Goal: Communication & Community: Answer question/provide support

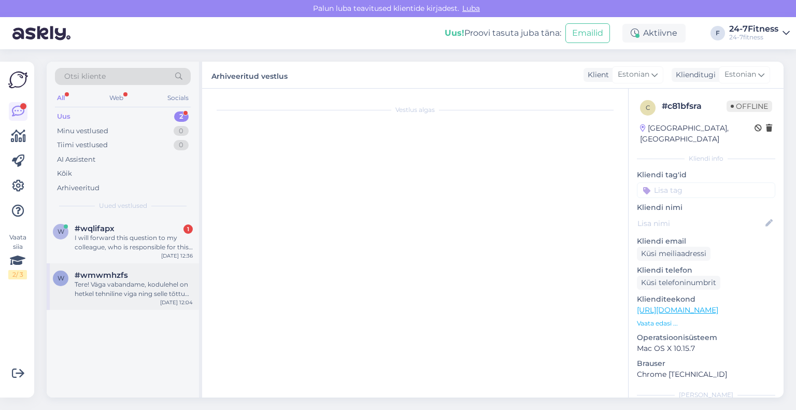
click at [113, 289] on div "Tere! Väga vabandame, kodulehel on hetkel tehniline viga ning selle tõttu hetke…" at bounding box center [134, 289] width 118 height 19
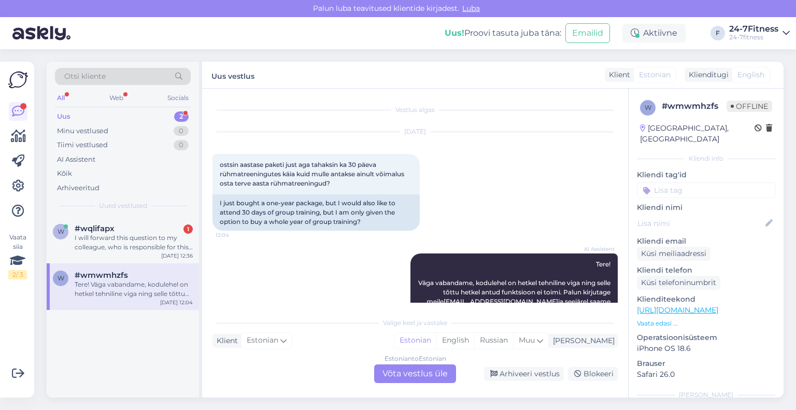
scroll to position [30, 0]
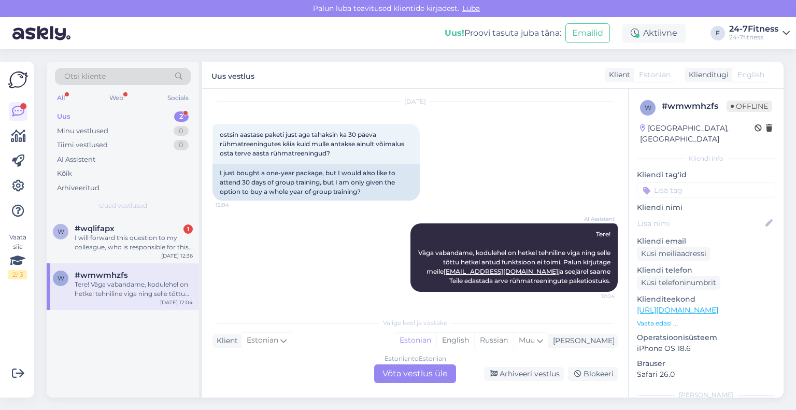
click at [151, 355] on div "w #wqlifapx 1 I will forward this question to my colleague, who is responsible …" at bounding box center [123, 307] width 152 height 181
click at [421, 375] on div "Estonian to Estonian Võta vestlus üle" at bounding box center [415, 373] width 82 height 19
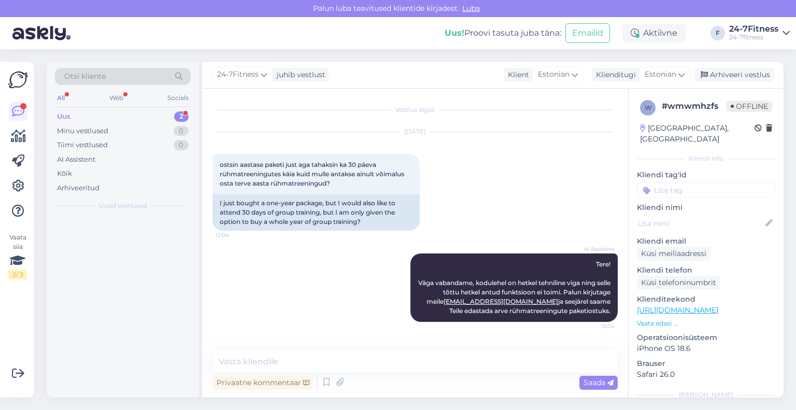
scroll to position [0, 0]
click at [378, 362] on textarea at bounding box center [414, 362] width 405 height 22
paste textarea "Rühmatreeningute paketi ostmiseks [PERSON_NAME] meie kodulehele [URL][DOMAIN_NA…"
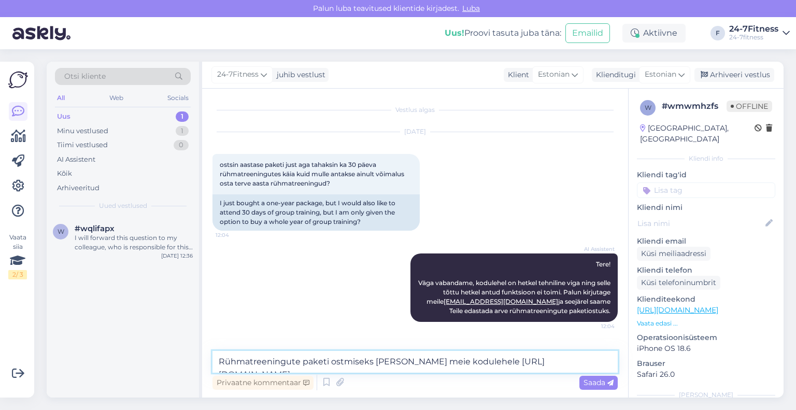
scroll to position [39, 0]
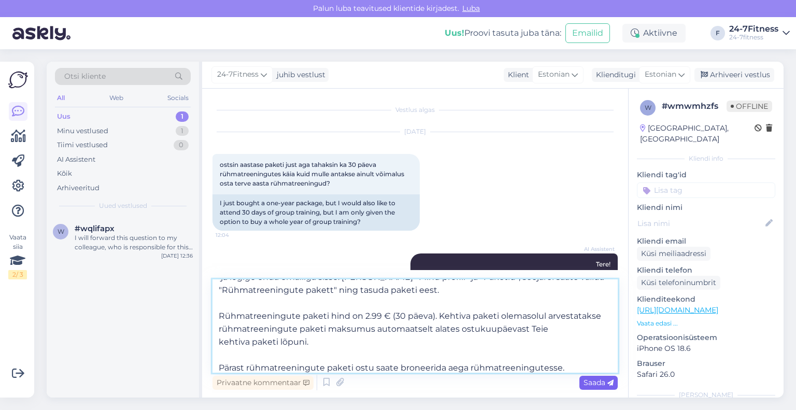
type textarea "Rühmatreeningute paketi ostmiseks [PERSON_NAME] meie kodulehele [URL][DOMAIN_NA…"
click at [594, 382] on span "Saada" at bounding box center [599, 382] width 30 height 9
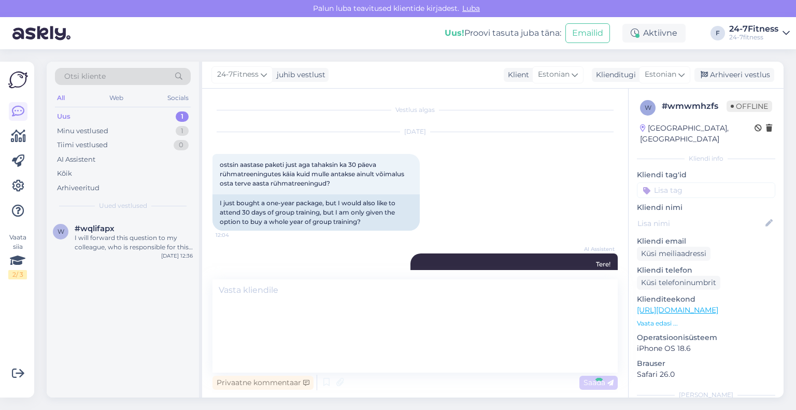
scroll to position [0, 0]
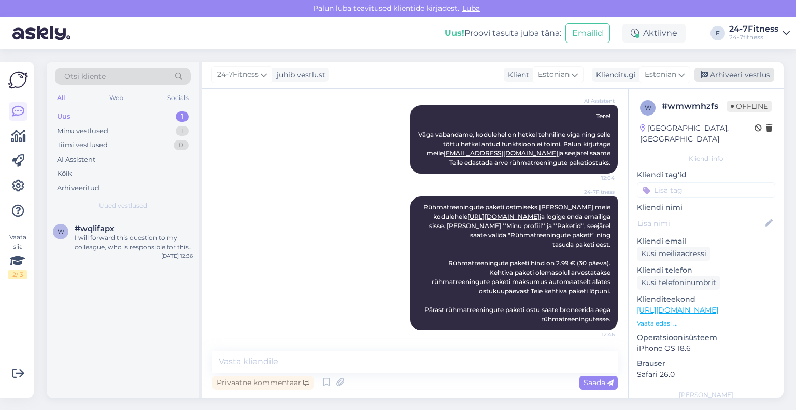
click at [720, 71] on div "Arhiveeri vestlus" at bounding box center [734, 75] width 80 height 14
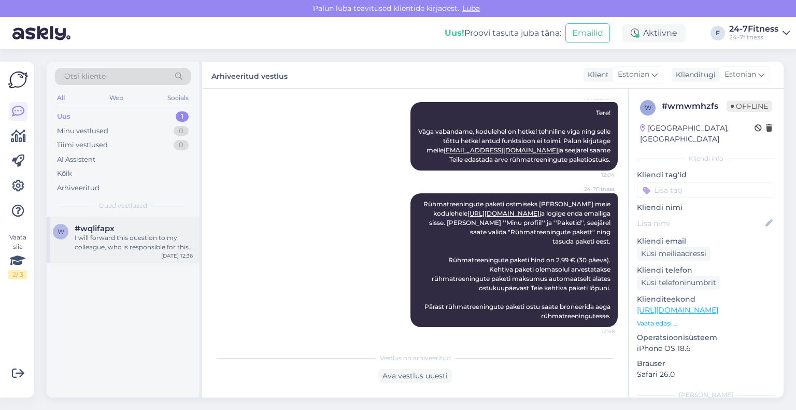
click at [98, 234] on div "I will forward this question to my colleague, who is responsible for this. The …" at bounding box center [134, 242] width 118 height 19
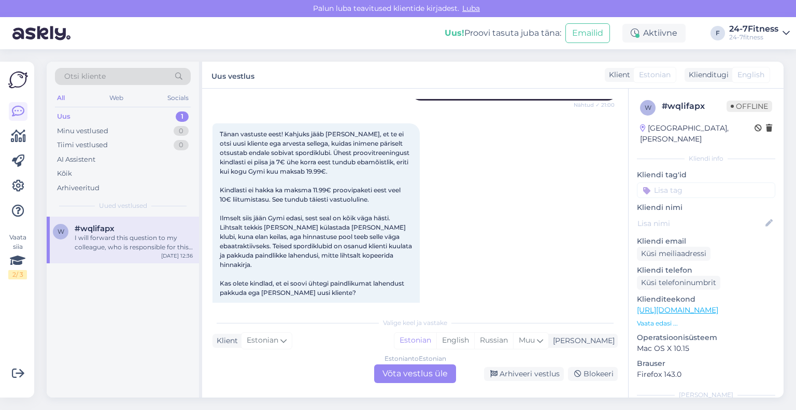
scroll to position [2169, 0]
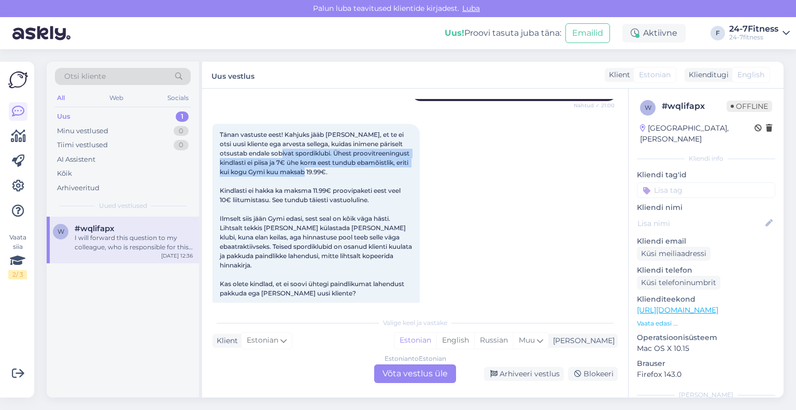
drag, startPoint x: 318, startPoint y: 153, endPoint x: 277, endPoint y: 139, distance: 43.4
click at [277, 139] on div "Tänan vastuste eest! Kahjuks jääb [PERSON_NAME], et te ei otsi uusi kliente ega…" at bounding box center [315, 214] width 207 height 180
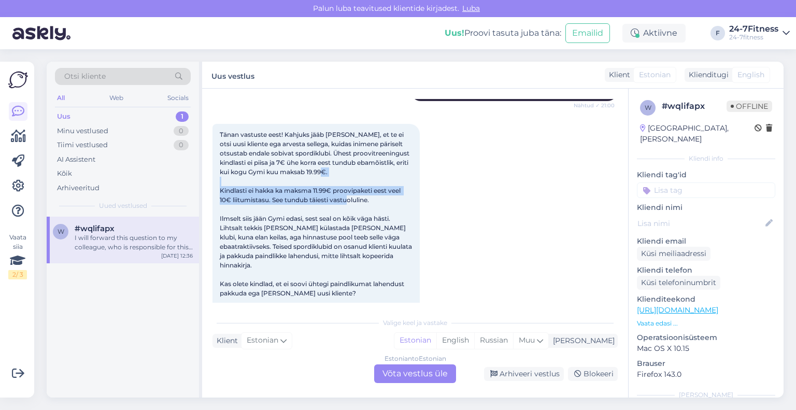
drag, startPoint x: 228, startPoint y: 174, endPoint x: 372, endPoint y: 181, distance: 144.3
click at [372, 181] on div "Tänan vastuste eest! Kahjuks jääb [PERSON_NAME], et te ei otsi uusi kliente ega…" at bounding box center [315, 214] width 207 height 180
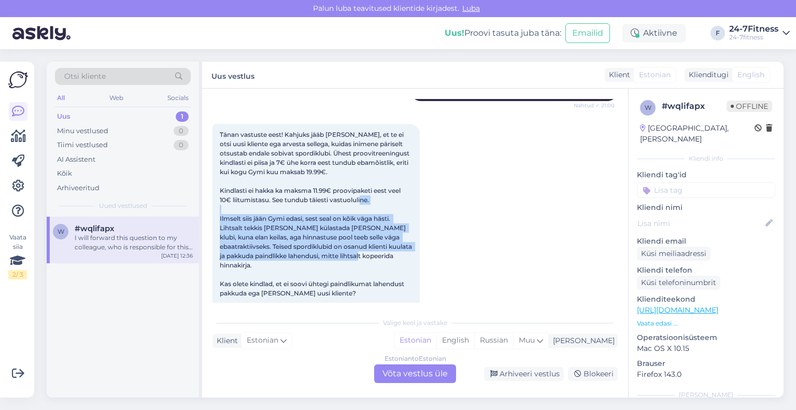
drag, startPoint x: 221, startPoint y: 197, endPoint x: 367, endPoint y: 239, distance: 152.2
click at [367, 239] on div "Tänan vastuste eest! Kahjuks jääb [PERSON_NAME], et te ei otsi uusi kliente ega…" at bounding box center [315, 214] width 207 height 180
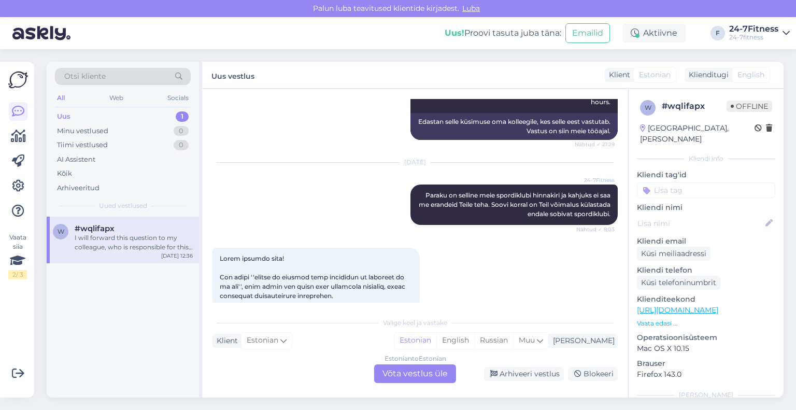
scroll to position [2636, 0]
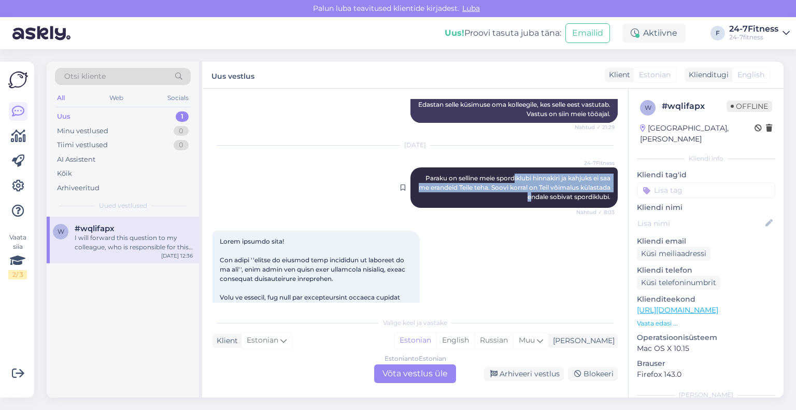
drag, startPoint x: 503, startPoint y: 145, endPoint x: 519, endPoint y: 161, distance: 23.1
click at [519, 167] on div "24-7Fitness Paraku on selline meie spordiklubi hinnakiri ja kahjuks ei saa me e…" at bounding box center [513, 187] width 207 height 40
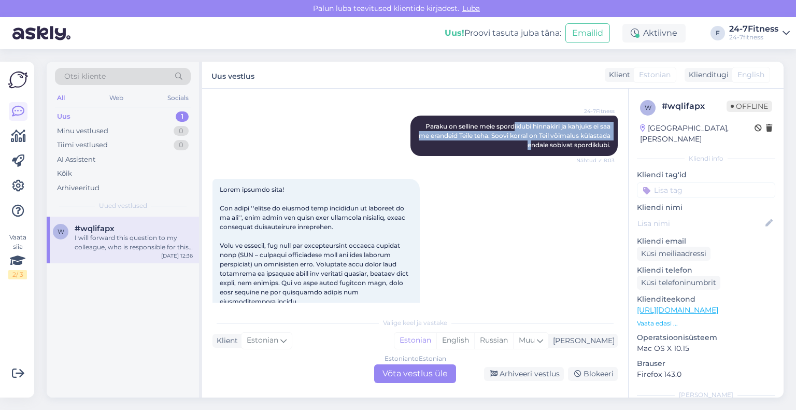
scroll to position [2740, 0]
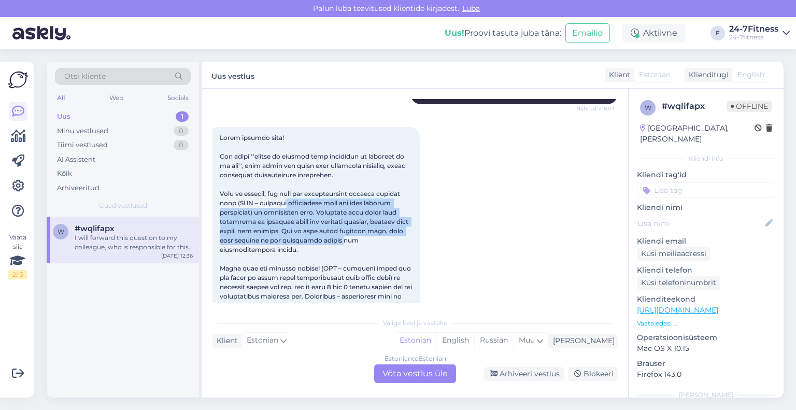
drag, startPoint x: 287, startPoint y: 163, endPoint x: 317, endPoint y: 202, distance: 49.5
click at [317, 202] on span at bounding box center [317, 324] width 194 height 381
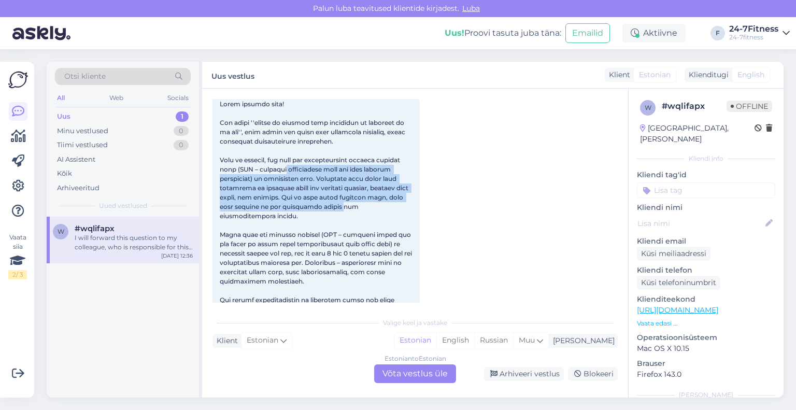
scroll to position [2791, 0]
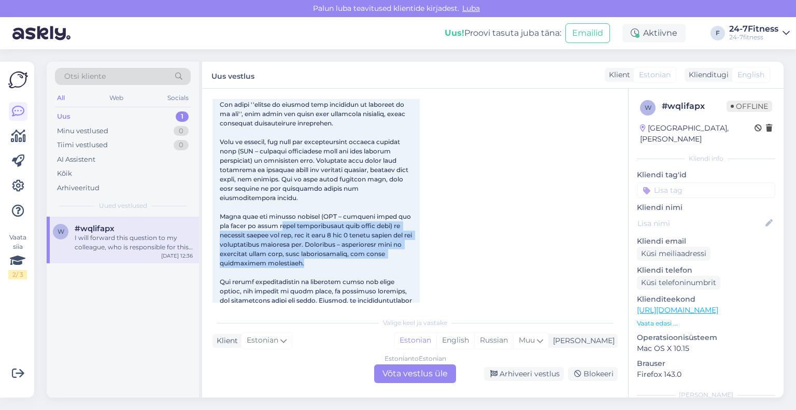
drag, startPoint x: 267, startPoint y: 175, endPoint x: 296, endPoint y: 217, distance: 51.5
click at [296, 217] on div "12:36" at bounding box center [315, 272] width 207 height 395
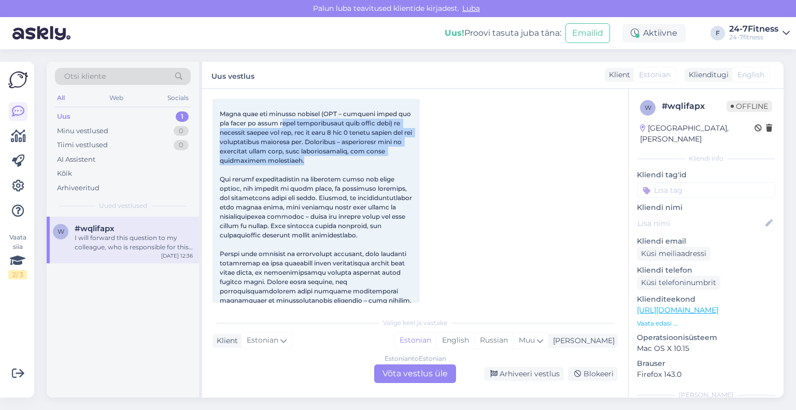
scroll to position [2895, 0]
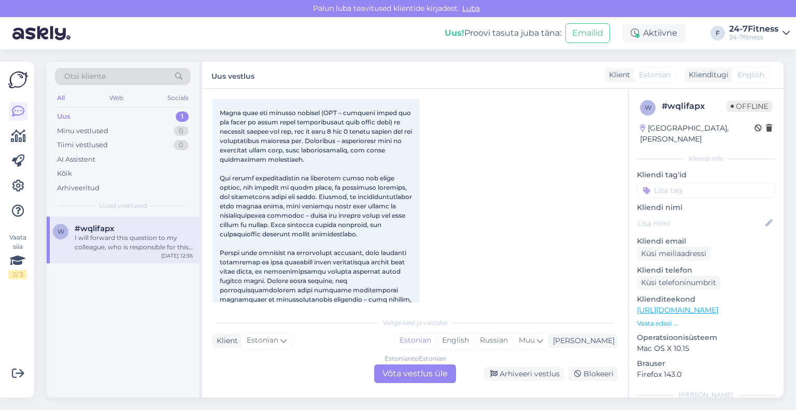
click at [294, 219] on div "12:36" at bounding box center [315, 168] width 207 height 395
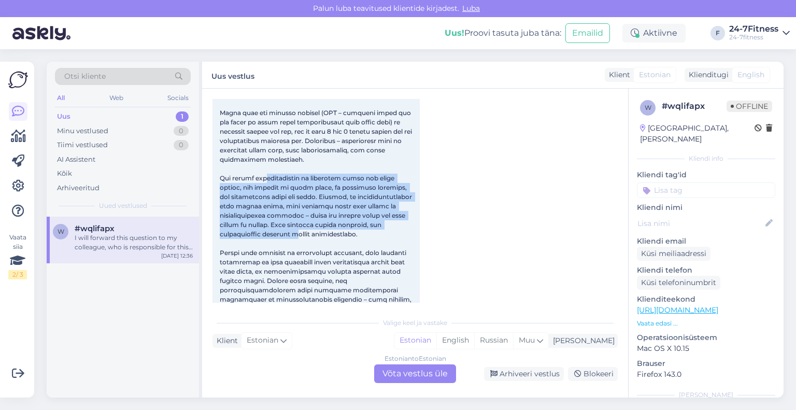
drag, startPoint x: 264, startPoint y: 130, endPoint x: 295, endPoint y: 189, distance: 66.8
click at [295, 189] on span at bounding box center [317, 168] width 194 height 381
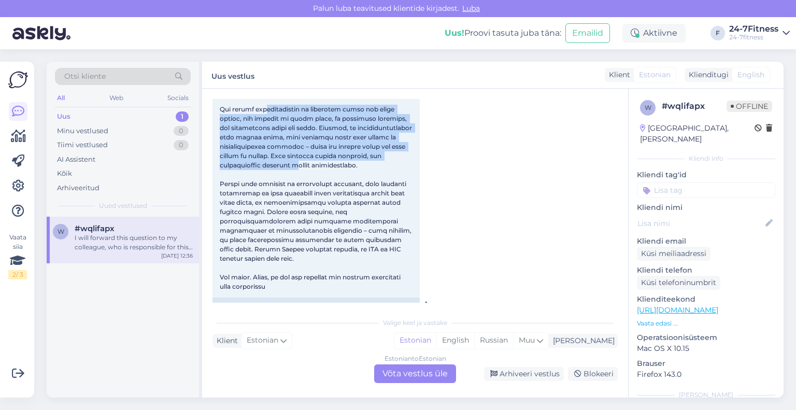
scroll to position [2947, 0]
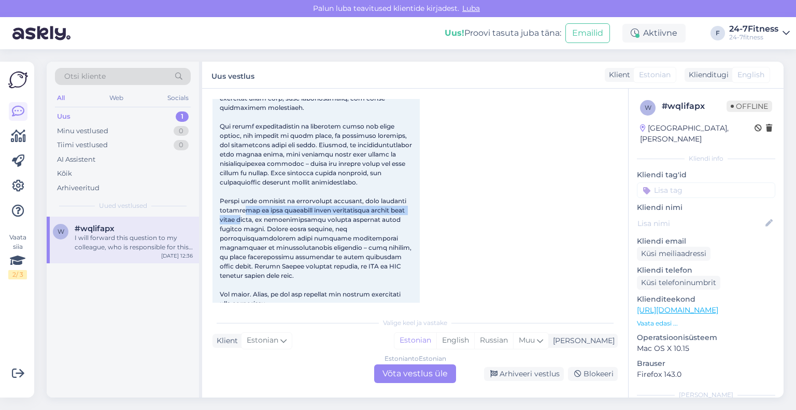
click at [245, 165] on span at bounding box center [317, 116] width 194 height 381
click at [270, 197] on span at bounding box center [317, 116] width 194 height 381
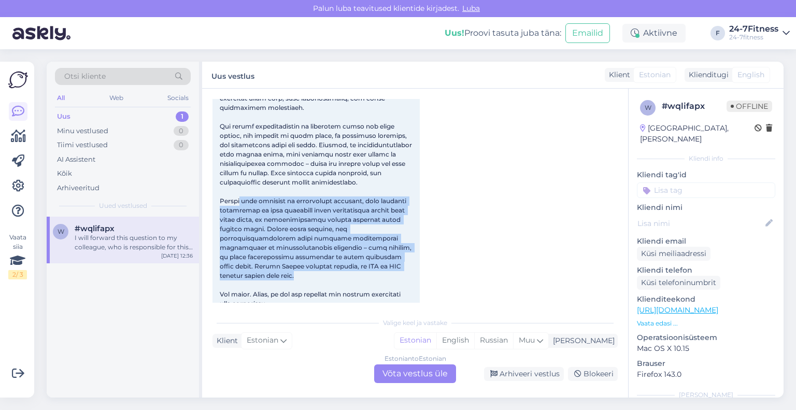
drag, startPoint x: 242, startPoint y: 153, endPoint x: 341, endPoint y: 220, distance: 119.5
click at [341, 220] on div "12:36" at bounding box center [315, 117] width 207 height 395
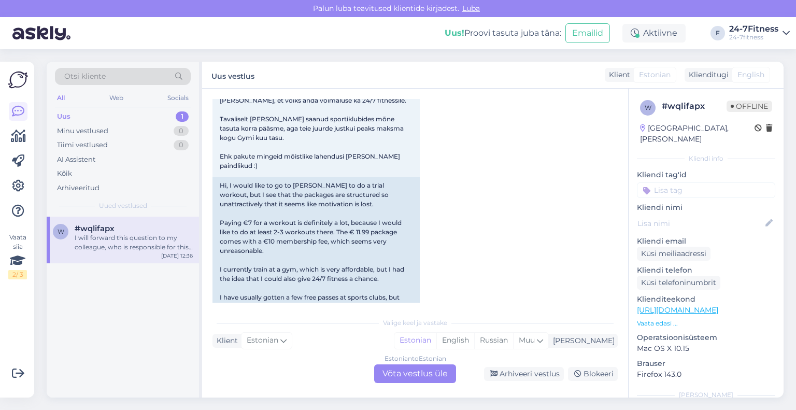
scroll to position [0, 0]
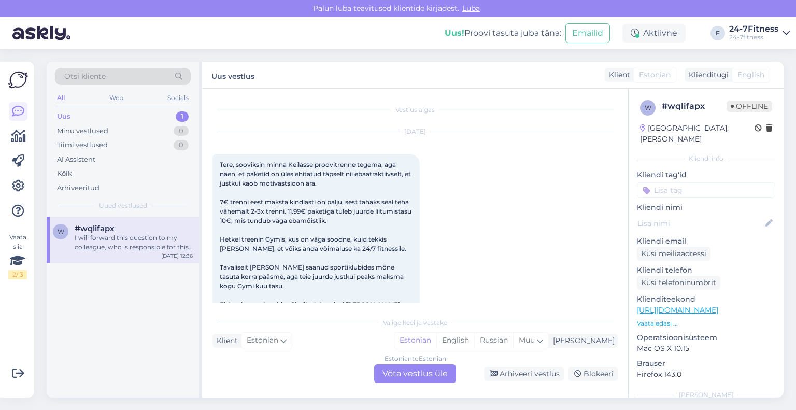
click at [656, 305] on link "[URL][DOMAIN_NAME]" at bounding box center [677, 309] width 81 height 9
click at [663, 319] on p "Vaata edasi ..." at bounding box center [706, 323] width 138 height 9
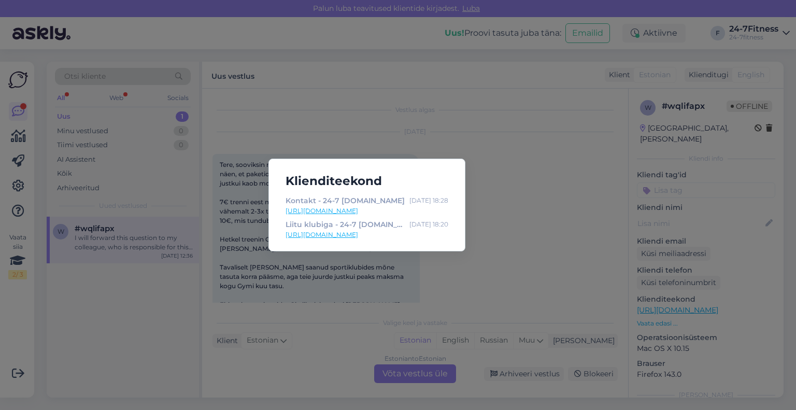
click at [477, 242] on div "Klienditeekond Kontakt - 24-7 [DOMAIN_NAME] [DATE] 18:28 [URL][DOMAIN_NAME] Lii…" at bounding box center [398, 205] width 796 height 410
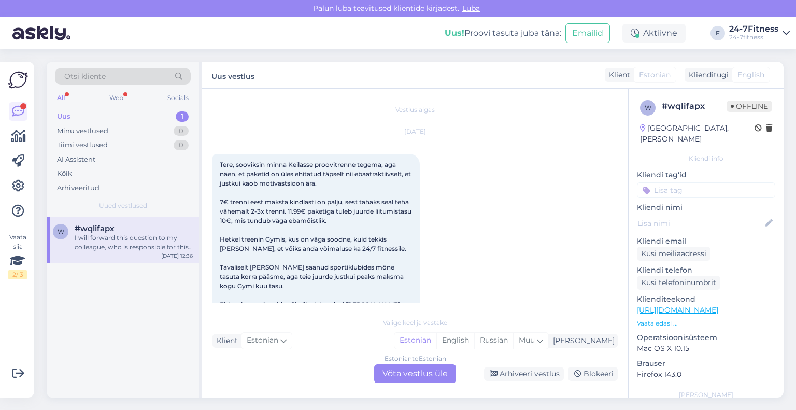
click at [677, 305] on link "[URL][DOMAIN_NAME]" at bounding box center [677, 309] width 81 height 9
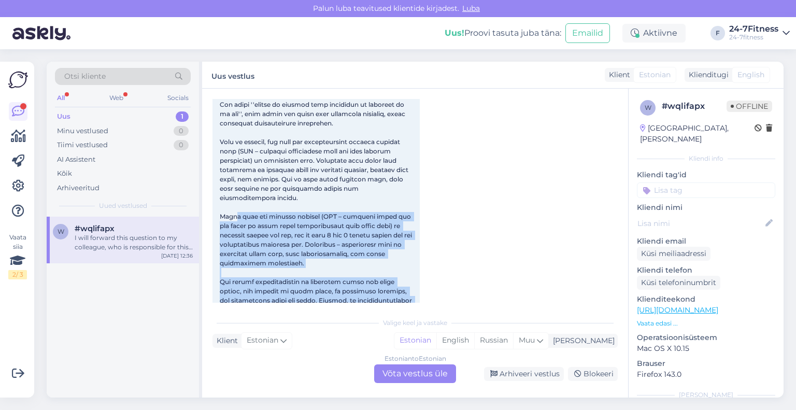
scroll to position [2688, 0]
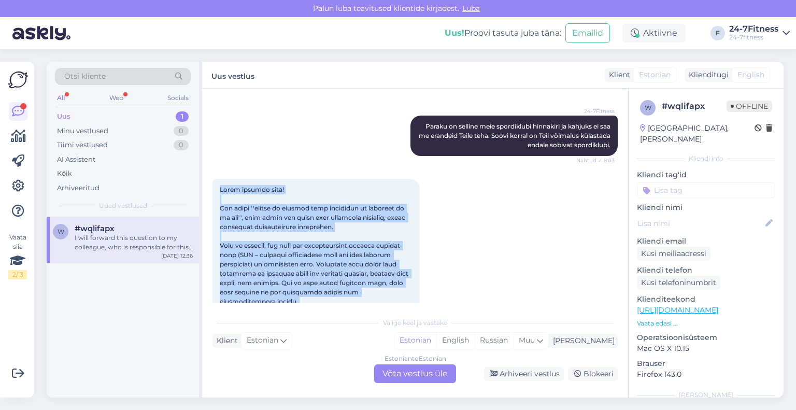
drag, startPoint x: 305, startPoint y: 247, endPoint x: 207, endPoint y: 155, distance: 134.6
click at [207, 155] on div "Vestlus algas [DATE] Tere, sooviksin minna Keilasse proovitrenne tegema, aga nä…" at bounding box center [415, 243] width 426 height 309
copy span "Lorem ipsumdo sita! Con adipi ''elitse do eiusmod temp incididun ut laboreet do…"
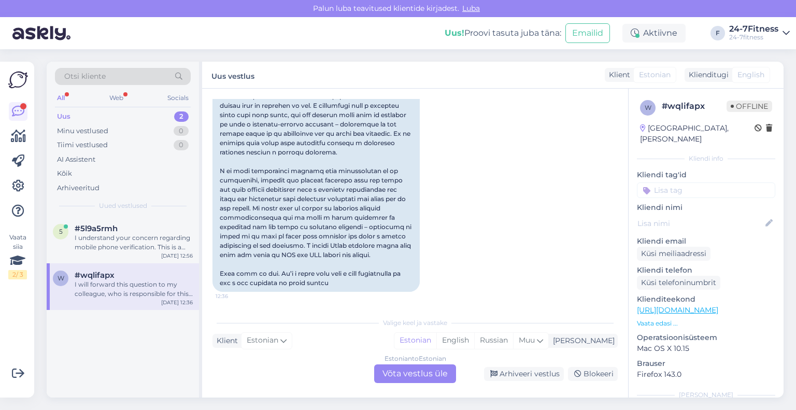
scroll to position [3413, 0]
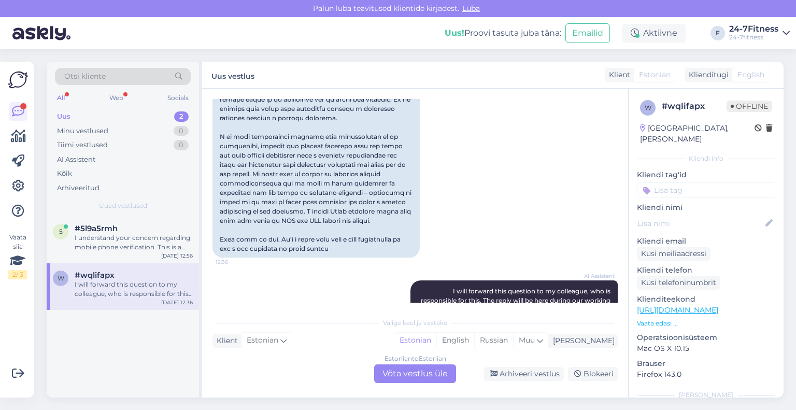
click at [425, 373] on div "Estonian to Estonian Võta vestlus üle" at bounding box center [415, 373] width 82 height 19
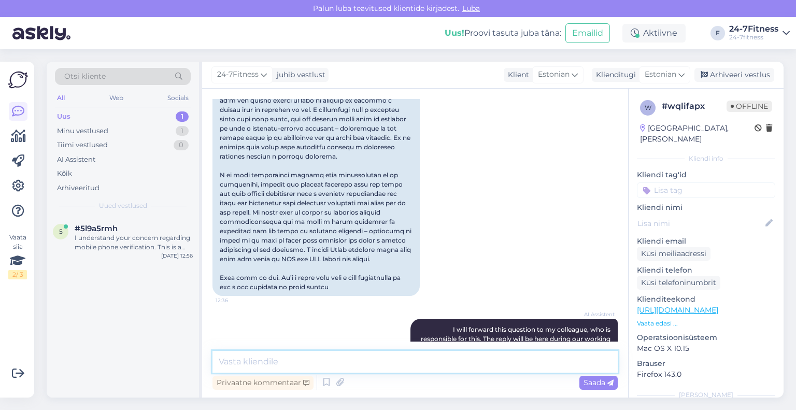
click at [369, 364] on textarea at bounding box center [414, 362] width 405 height 22
paste textarea "Mõistame teie seisukohta, kuid järgime hinnastamisel põhimõtet, et kõikidel kli…"
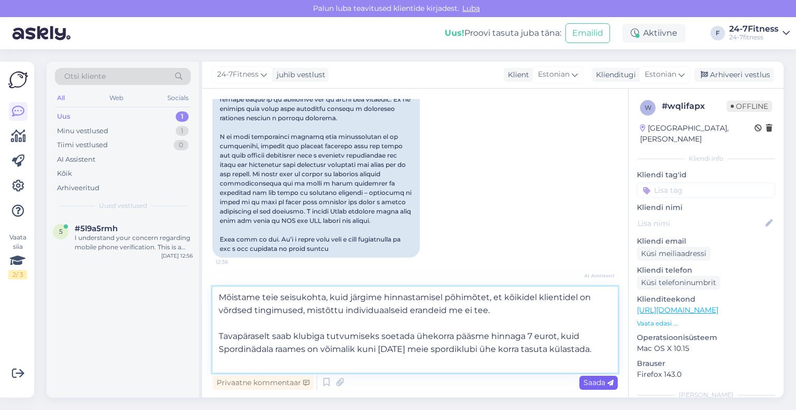
type textarea "Mõistame teie seisukohta, kuid järgime hinnastamisel põhimõtet, et kõikidel kli…"
click at [589, 383] on span "Saada" at bounding box center [599, 382] width 30 height 9
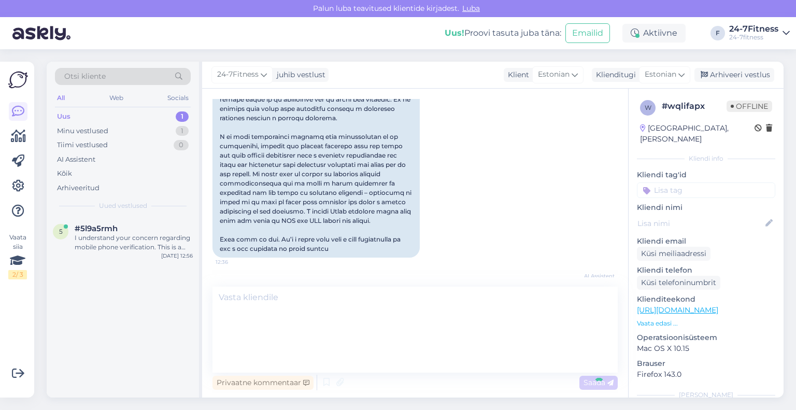
scroll to position [3485, 0]
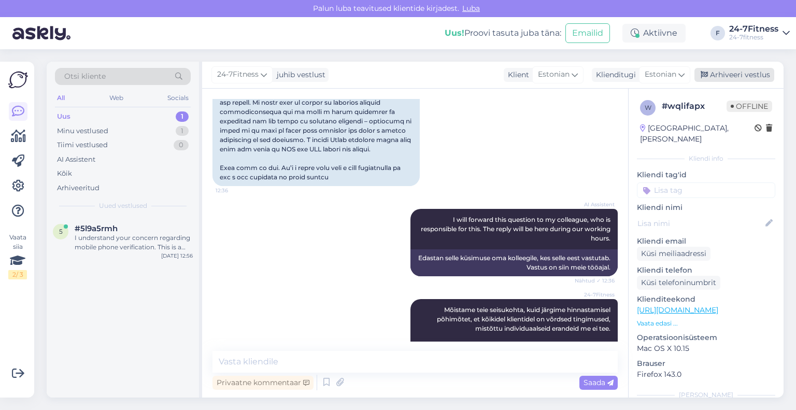
click at [744, 81] on div "Arhiveeri vestlus" at bounding box center [734, 75] width 80 height 14
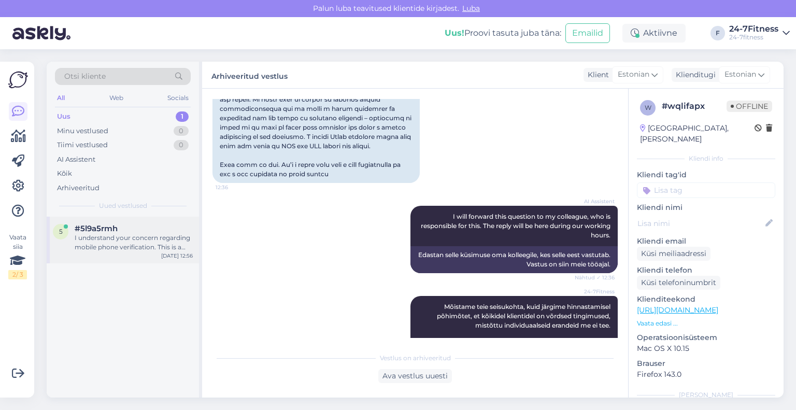
click at [91, 244] on div "I understand your concern regarding mobile phone verification. This is a specif…" at bounding box center [134, 242] width 118 height 19
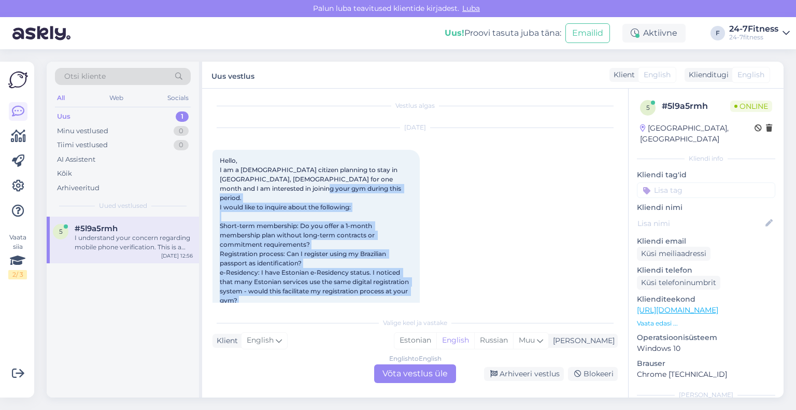
scroll to position [0, 0]
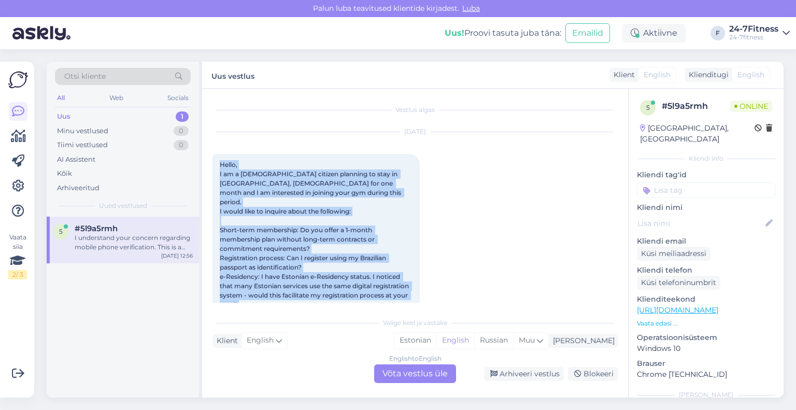
drag, startPoint x: 350, startPoint y: 205, endPoint x: 216, endPoint y: 166, distance: 140.1
click at [216, 166] on div "Hello, I am a [DEMOGRAPHIC_DATA] citizen planning to stay in [GEOGRAPHIC_DATA],…" at bounding box center [315, 267] width 207 height 227
copy span "Hello, I am a [DEMOGRAPHIC_DATA] citizen planning to stay in [GEOGRAPHIC_DATA],…"
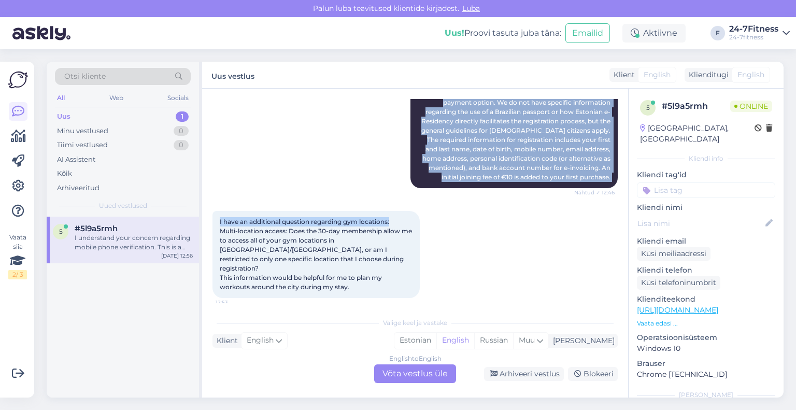
scroll to position [415, 0]
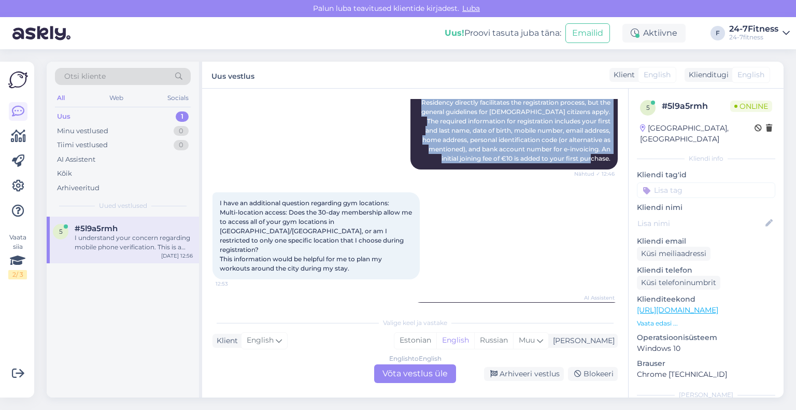
drag, startPoint x: 576, startPoint y: 144, endPoint x: 605, endPoint y: 157, distance: 32.0
click at [605, 157] on div "AI Assistent Hello! We offer a 30-day membership package for €32.99, which does…" at bounding box center [513, 79] width 207 height 180
copy span "Hello! We offer a 30-day membership package for €32.99, which does not require …"
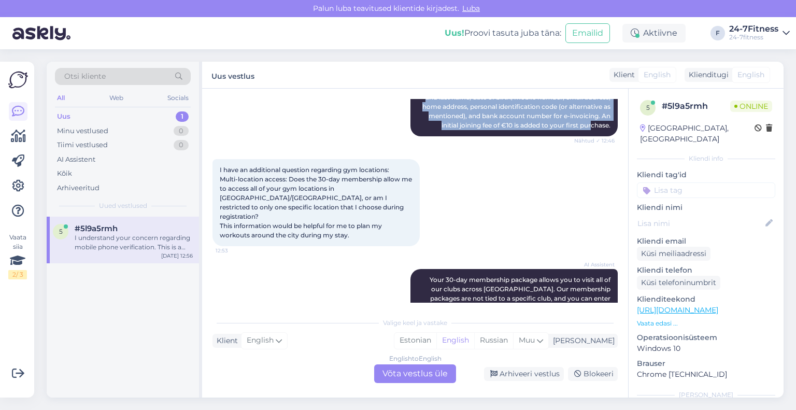
scroll to position [466, 0]
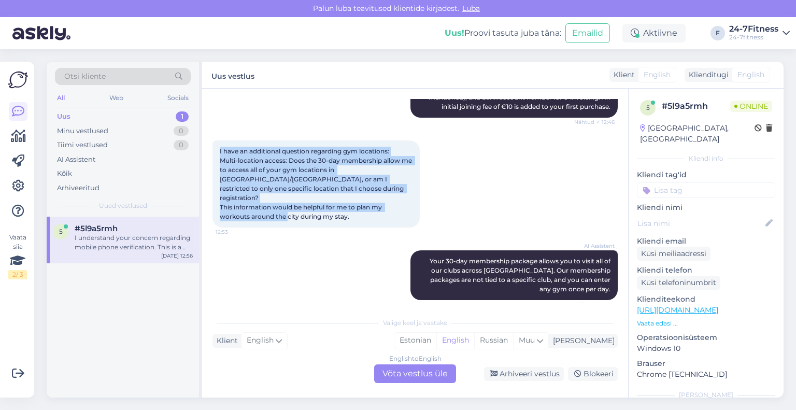
drag, startPoint x: 367, startPoint y: 210, endPoint x: 213, endPoint y: 151, distance: 164.7
click at [215, 150] on div "I have an additional question regarding gym locations: Multi-location access: D…" at bounding box center [315, 183] width 207 height 87
copy span "I have an additional question regarding gym locations: Multi-location access: D…"
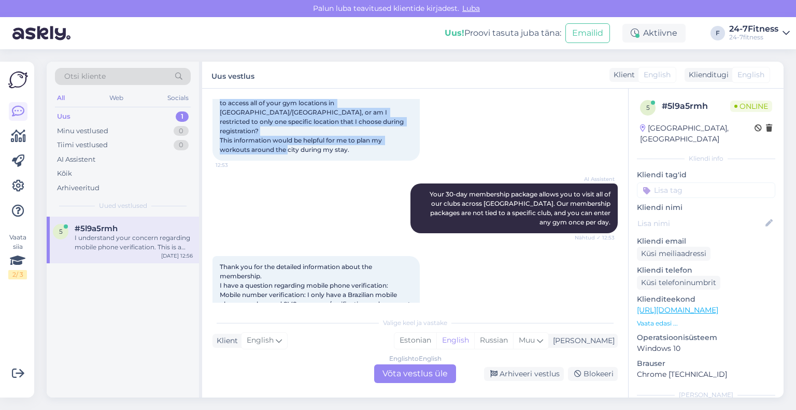
scroll to position [570, 0]
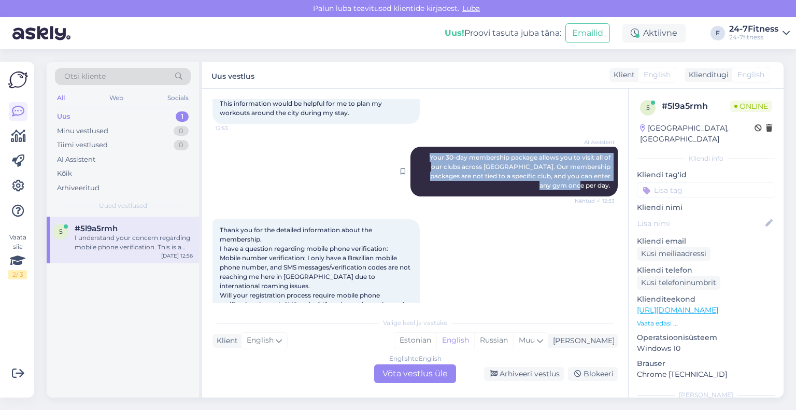
drag, startPoint x: 602, startPoint y: 174, endPoint x: 406, endPoint y: 146, distance: 197.9
click at [410, 147] on div "AI Assistent Your 30-day membership package allows you to visit all of our club…" at bounding box center [513, 172] width 207 height 50
copy span "Your 30-day membership package allows you to visit all of our clubs across [GEO…"
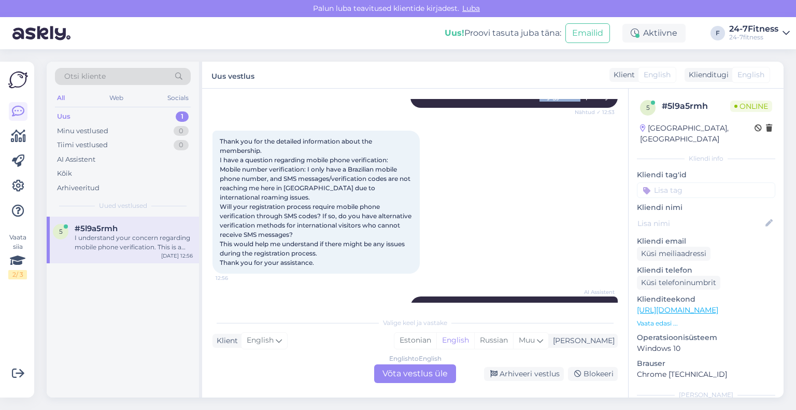
scroll to position [674, 0]
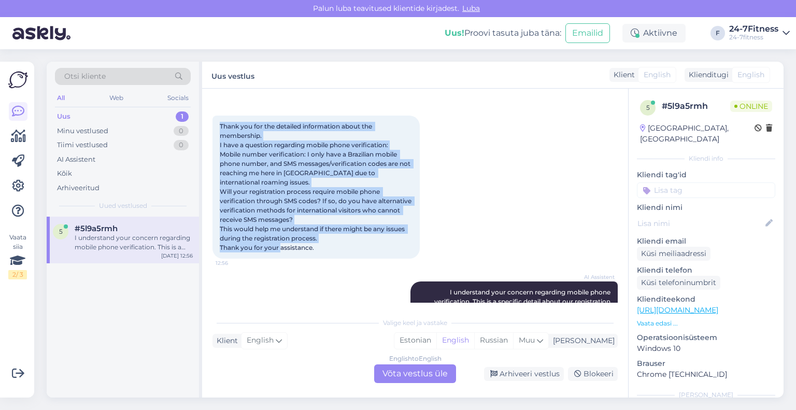
drag, startPoint x: 322, startPoint y: 238, endPoint x: 205, endPoint y: 115, distance: 170.1
click at [205, 115] on div "Vestlus algas [DATE] Hello, I am a [DEMOGRAPHIC_DATA] citizen planning to stay …" at bounding box center [415, 243] width 426 height 309
copy span "Thank you for the detailed information about the membership. I have a question …"
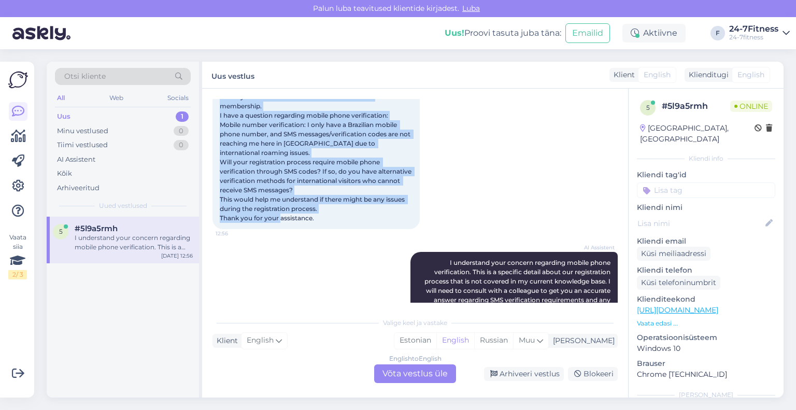
scroll to position [732, 0]
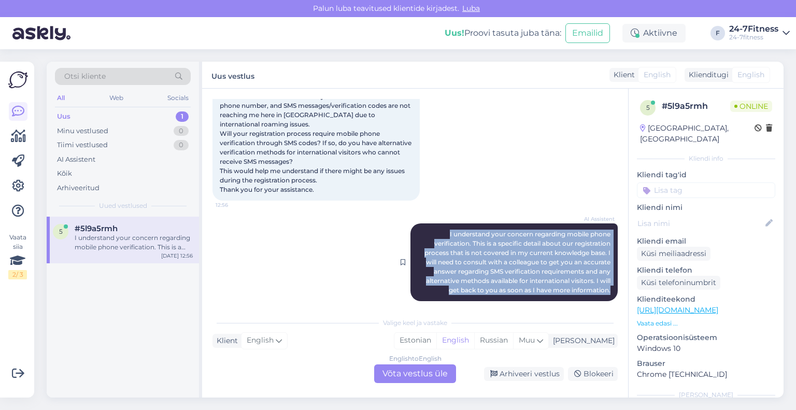
drag, startPoint x: 605, startPoint y: 279, endPoint x: 434, endPoint y: 225, distance: 179.2
click at [434, 225] on div "AI Assistent I understand your concern regarding mobile phone verification. Thi…" at bounding box center [513, 262] width 207 height 78
copy span "I understand your concern regarding mobile phone verification. This is a specif…"
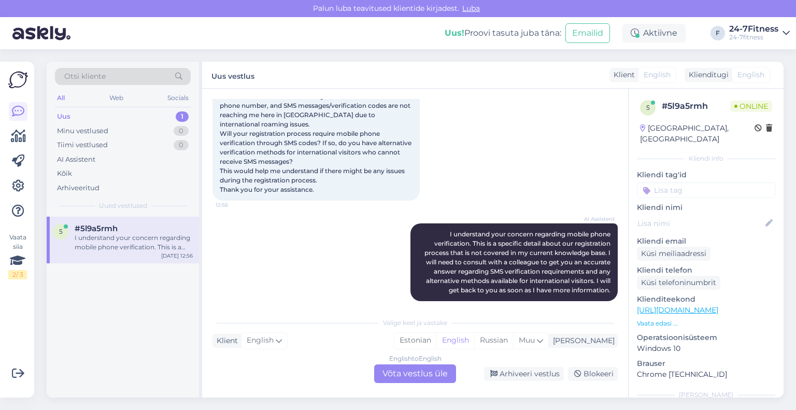
click at [439, 379] on div "English to English Võta vestlus üle" at bounding box center [415, 373] width 82 height 19
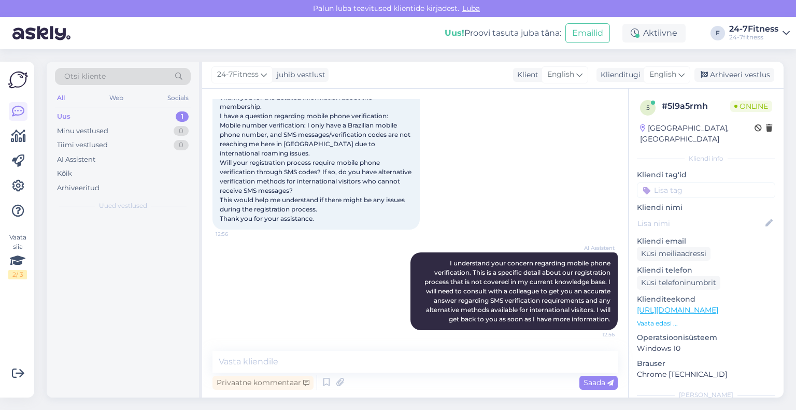
scroll to position [693, 0]
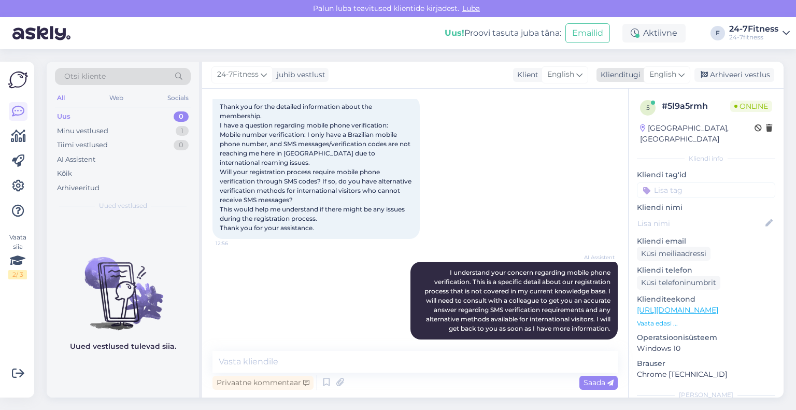
click at [610, 77] on div "Klienditugi" at bounding box center [619, 74] width 44 height 11
type input "est"
click at [618, 117] on link "Estonian" at bounding box center [644, 120] width 114 height 17
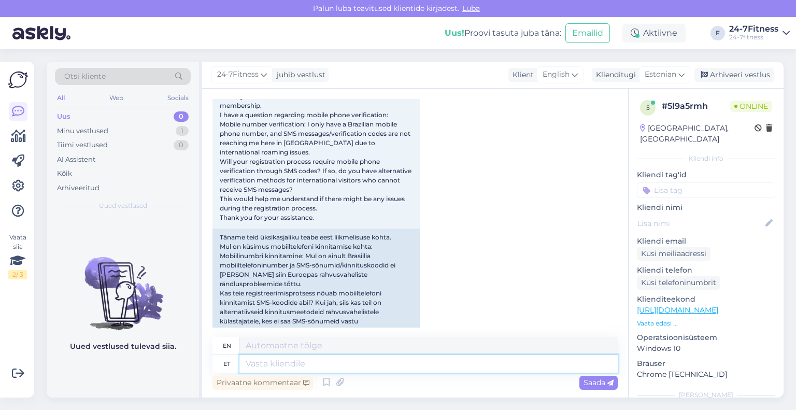
click at [342, 362] on textarea at bounding box center [428, 364] width 378 height 18
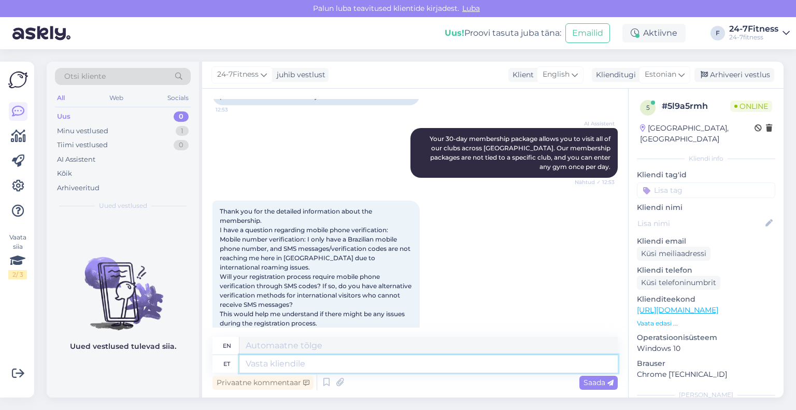
scroll to position [958, 0]
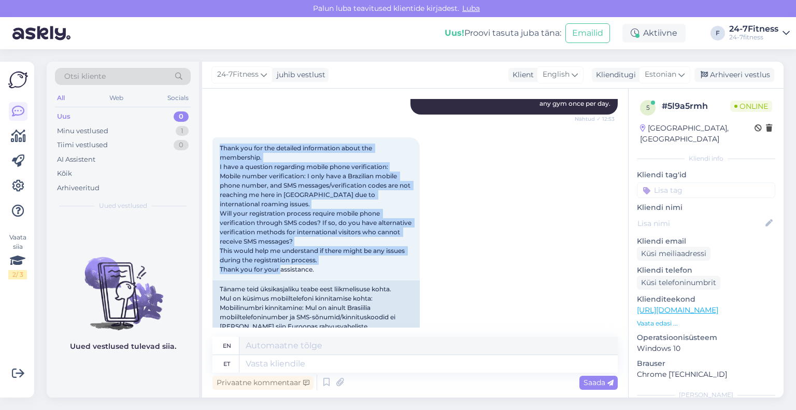
drag, startPoint x: 331, startPoint y: 233, endPoint x: 211, endPoint y: 107, distance: 173.0
click at [211, 107] on div "Vestlus algas [DATE] Hello, I am a [DEMOGRAPHIC_DATA] citizen planning to stay …" at bounding box center [415, 243] width 426 height 309
copy span "Thank you for the detailed information about the membership. I have a question …"
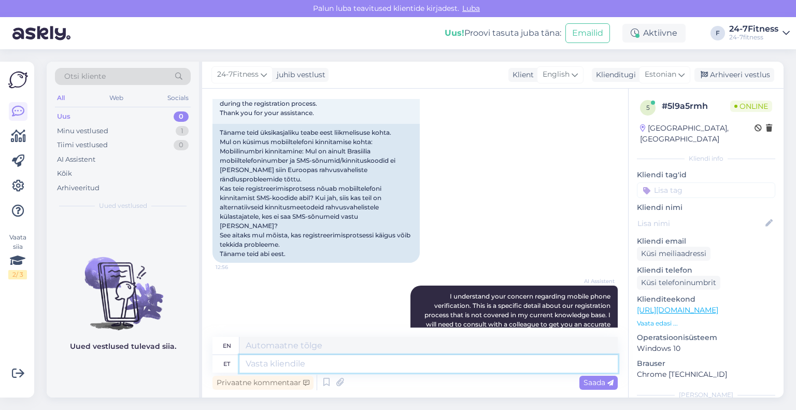
click at [327, 362] on textarea at bounding box center [428, 364] width 378 height 18
type textarea "Kinni"
type textarea "Chin"
type textarea "Kinnituskoodi T"
type textarea "Verification code"
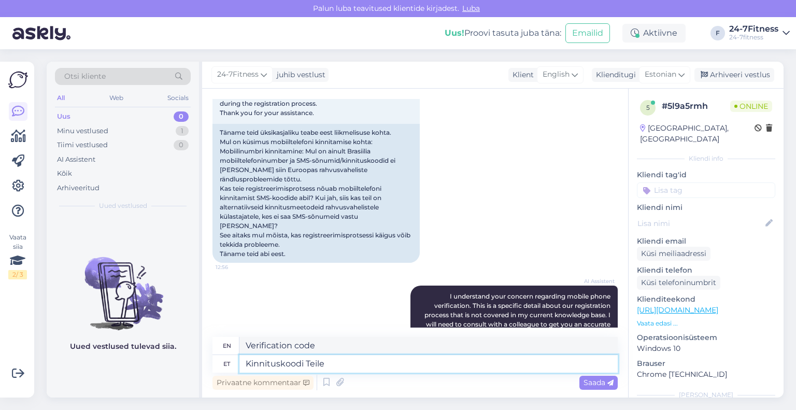
type textarea "Kinnituskoodi Teile"
type textarea "Confirmation code for you"
type textarea "Kinnituskoodi Teile smsiga e"
type textarea "Confirmation code sent to you via SMS"
type textarea "Kinnituskoodi Teile smsiga ei"
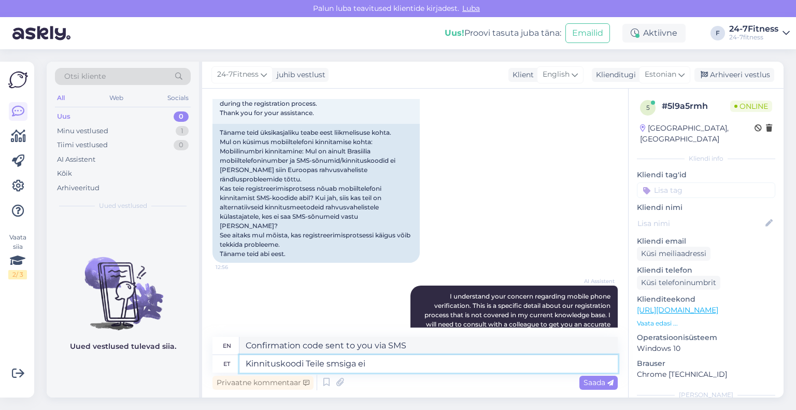
type textarea "You will not receive a confirmation code via SMS."
type textarea "Kinnituskoodi Teile smsiga ei saadeta."
type textarea "The confirmation code will not be sent to you via SMS."
type textarea "Kinnituskoodi Teile smsiga ei saadeta. Paketiostul tuleb"
type textarea "The confirmation code will not be sent to you via SMS. When purchasing a packag…"
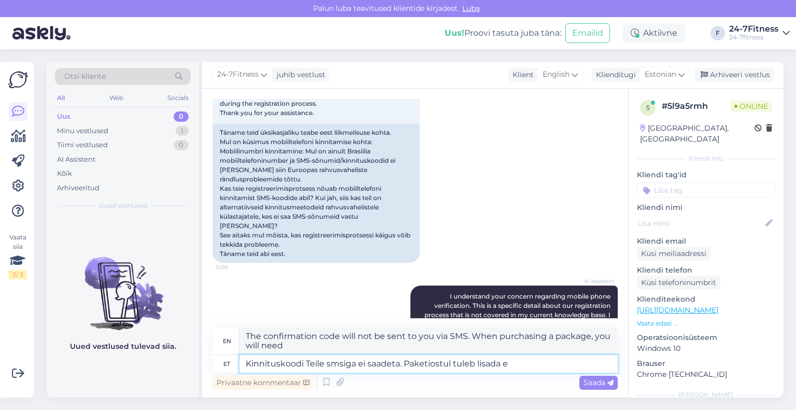
type textarea "Kinnituskoodi Teile smsiga ei saadeta. Paketiostul tuleb lisada en"
type textarea "The confirmation code will not be sent to you via SMS. You must add it when pur…"
type textarea "Kinnituskoodi Teile smsiga ei saadeta. Paketiostul tuleb lisada enda an"
type textarea "The confirmation code will not be sent to you via SMS. You must add your own wh…"
type textarea "Kinnituskoodi Teile smsiga ei saadeta. Paketiostul tuleb lisada enda andm"
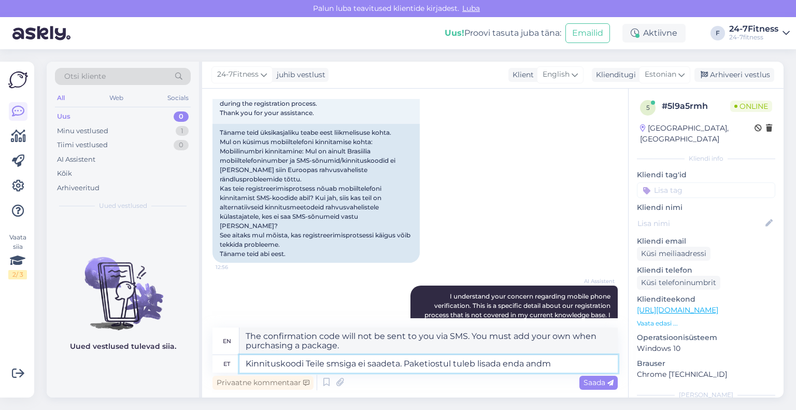
type textarea "The confirmation code will not be sent to you via SMS. You must include your pe…"
type textarea "Kinnituskoodi Teile smsiga ei saadeta. Paketiostul tuleb lisada enda andmed n"
type textarea "The confirmation code will not be sent to you via SMS. You must add your detail…"
type textarea "Kinnituskoodi Teile smsiga ei saadeta. Paketiostul tuleb lisada enda andmed nin…"
type textarea "The confirmation code will not be sent to you via SMS. When purchasing a packag…"
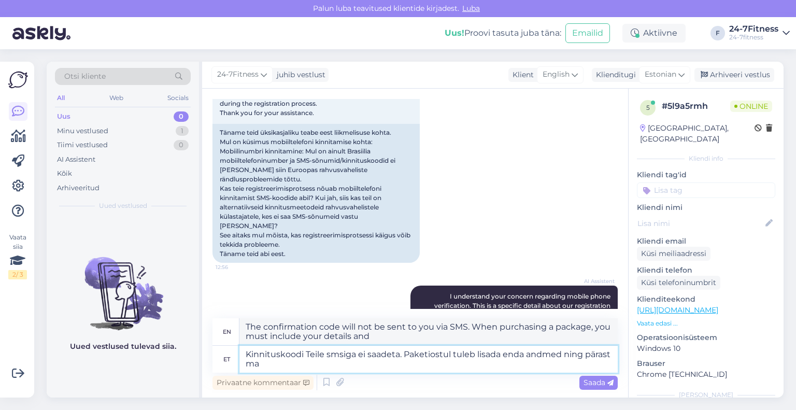
type textarea "Kinnituskoodi Teile smsiga ei saadeta. Paketiostul tuleb lisada enda andmed nin…"
type textarea "The confirmation code will not be sent to you via SMS. When purchasing a packag…"
type textarea "Kinnituskoodi Teile smsiga ei saadeta. Paketiostul tuleb lisada enda andmed nin…"
type textarea "The confirmation code will not be sent to you via SMS. You must add your detail…"
type textarea "Kinnituskoodi Teile smsiga ei saadeta. Paketiostul tuleb lisada enda andmed nin…"
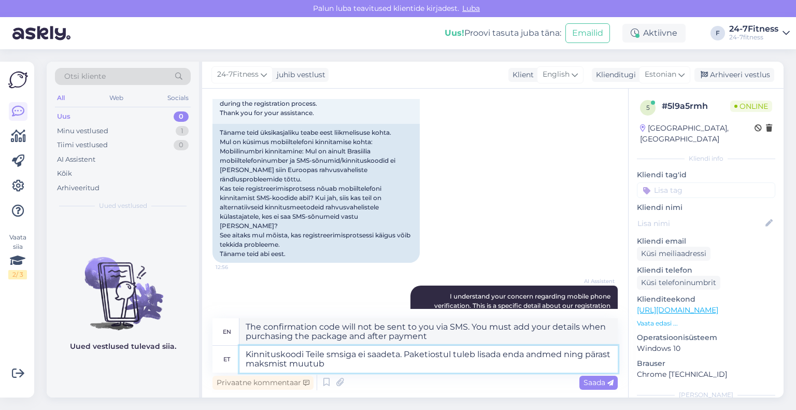
type textarea "The confirmation code will not be sent to you via SMS. When purchasing a packag…"
type textarea "Kinnituskoodi Teile smsiga ei saadeta. Paketiostul tuleb lisada enda andmed nin…"
type textarea "The confirmation code will not be sent to you via SMS. When purchasing a packag…"
type textarea "Kinnituskoodi Teile smsiga ei saadeta. Paketiostul tuleb lisada enda andmed nin…"
type textarea "The confirmation code will not be sent to you via SMS. When purchasing a packag…"
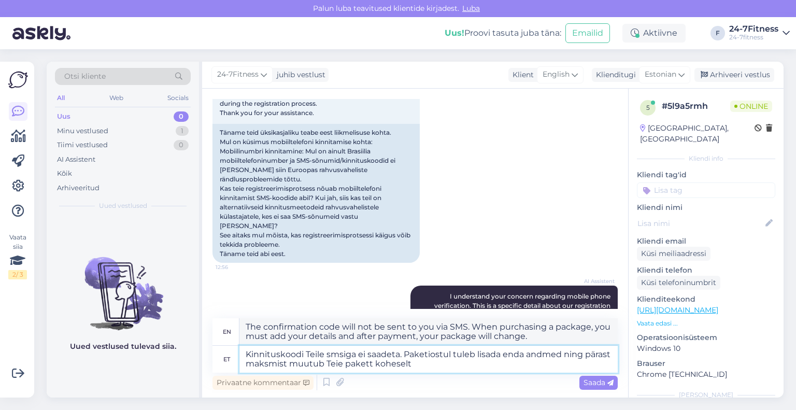
type textarea "Kinnituskoodi Teile smsiga ei saadeta. Paketiostul tuleb lisada enda andmed nin…"
type textarea "The confirmation code will not be sent to you via SMS. When purchasing a packag…"
type textarea "Kinnituskoodi Teile smsiga ei saadeta. Paketiostul tuleb lisada enda andmed nin…"
type textarea "The confirmation code will not be sent to you via SMS. When purchasing a packag…"
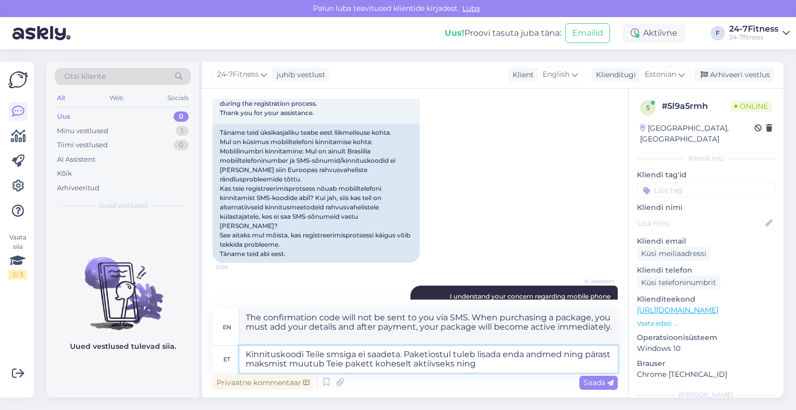
type textarea "Kinnituskoodi Teile smsiga ei saadeta. Paketiostul tuleb lisada enda andmed nin…"
type textarea "The confirmation code will not be sent to you via SMS. When purchasing a packag…"
type textarea "Kinnituskoodi Teile smsiga ei saadeta. Paketiostul tuleb lisada enda andmed nin…"
type textarea "The confirmation code will not be sent to you via SMS. When purchasing a packag…"
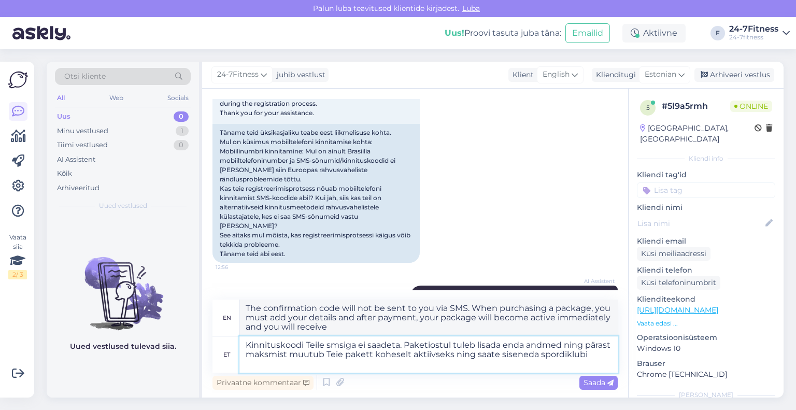
type textarea "Kinnituskoodi Teile smsiga ei saadeta. Paketiostul tuleb lisada enda andmed nin…"
type textarea "The confirmation code will not be sent to you via SMS. When purchasing a packag…"
type textarea "Kinnituskoodi Teile smsiga ei saadeta. Paketiostul tuleb lisada enda andmed nin…"
type textarea "The confirmation code will not be sent to you via SMS. When purchasing a packag…"
type textarea "Kinnituskoodi Teile smsiga ei saadeta. Paketiostul tuleb lisada enda andmed nin…"
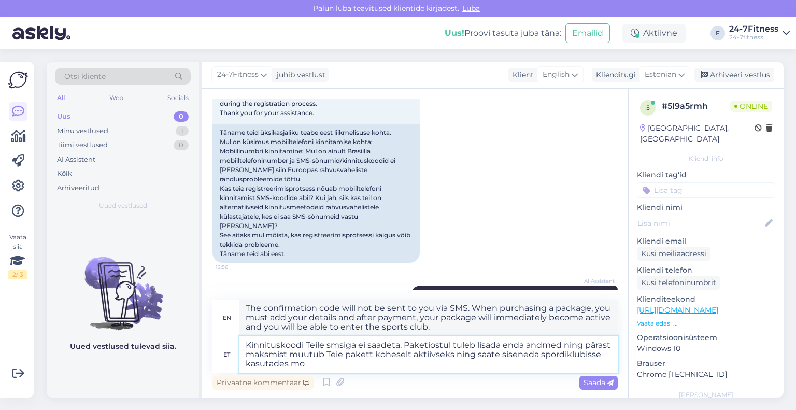
type textarea "The confirmation code will not be sent to you via SMS. When purchasing a packag…"
type textarea "Kinnituskoodi Teile smsiga ei saadeta. Paketiostul tuleb lisada enda andmed nin…"
type textarea "The confirmation code will not be sent to you via SMS. When purchasing a packag…"
type textarea "Kinnituskoodi Teile smsiga ei saadeta. Paketiostul tuleb lisada enda andmed nin…"
type textarea "The confirmation code will not be sent to you via SMS. When purchasing a packag…"
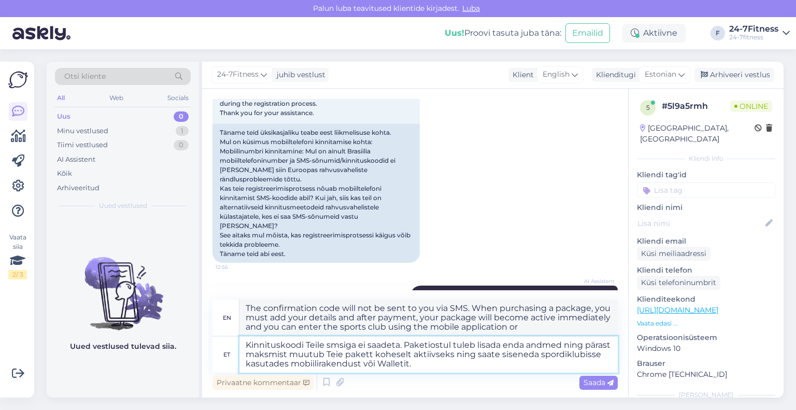
type textarea "Kinnituskoodi Teile smsiga ei saadeta. Paketiostul tuleb lisada enda andmed nin…"
type textarea "The confirmation code will not be sent to you via SMS. When purchasing a packag…"
type textarea "Kinnituskoodi Teile smsiga ei saadeta. Paketiostul tuleb lisada enda andmed nin…"
type textarea "The confirmation code will not be sent to you via SMS. When purchasing a packag…"
type textarea "Kinnituskoodi Teile smsiga ei saadeta. Paketiostul tuleb lisada enda andmed nin…"
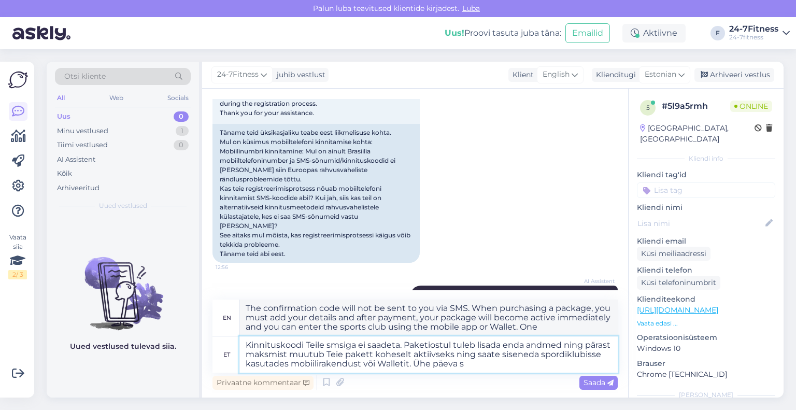
type textarea "The confirmation code will not be sent to you via SMS. When purchasing a packag…"
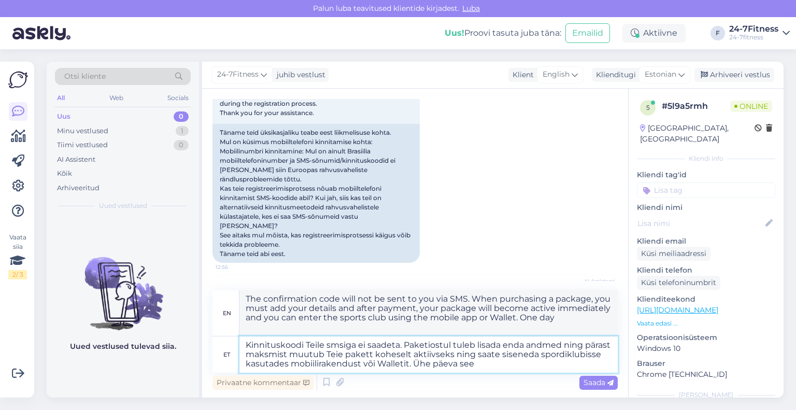
type textarea "Kinnituskoodi Teile smsiga ei saadeta. Paketiostul tuleb lisada enda andmed nin…"
type textarea "The confirmation code will not be sent to you via SMS. When purchasing a packag…"
type textarea "Kinnituskoodi Teile smsiga ei saadeta. Paketiostul tuleb lisada enda andmed nin…"
type textarea "The confirmation code will not be sent to you via SMS. When purchasing a packag…"
type textarea "Kinnituskoodi Teile smsiga ei saadeta. Paketiostul tuleb lisada enda andmed nin…"
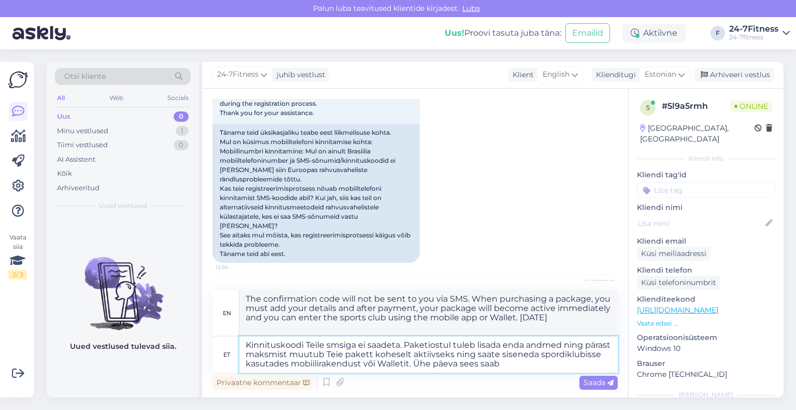
type textarea "The confirmation code will not be sent to you via SMS. When purchasing a packag…"
type textarea "Kinnituskoodi Teile smsiga ei saadeta. Paketiostul tuleb lisada enda andmed nin…"
type textarea "The confirmation code will not be sent to you via SMS. When purchasing a packag…"
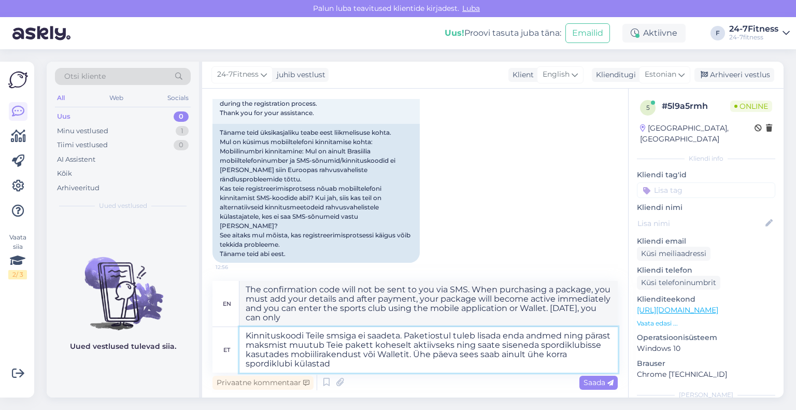
type textarea "Kinnituskoodi Teile smsiga ei saadeta. Paketiostul tuleb lisada enda andmed nin…"
type textarea "The confirmation code will not be sent to you via SMS. When purchasing a packag…"
click at [571, 354] on textarea "Kinnituskoodi Teile smsiga ei saadeta. Paketiostul tuleb lisada enda andmed nin…" at bounding box center [428, 350] width 378 height 46
type textarea "Kinnituskoodi Teile smsiga ei saadeta. Paketiostul tuleb lisada enda andmed nin…"
type textarea "The confirmation code will not be sent to you via SMS. When purchasing a packag…"
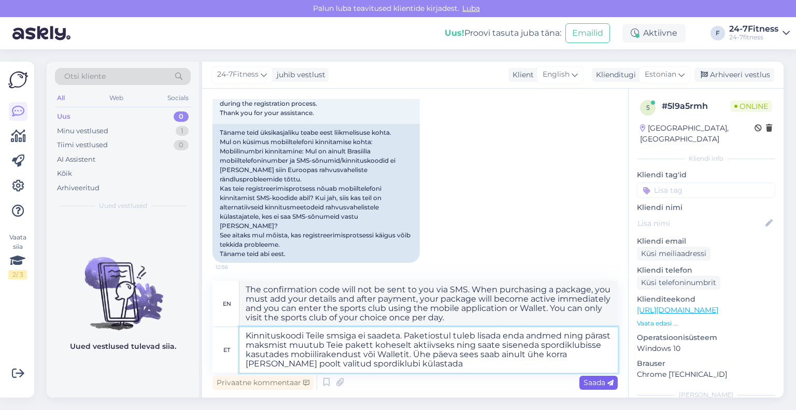
type textarea "Kinnituskoodi Teile smsiga ei saadeta. Paketiostul tuleb lisada enda andmed nin…"
click at [587, 381] on span "Saada" at bounding box center [599, 382] width 30 height 9
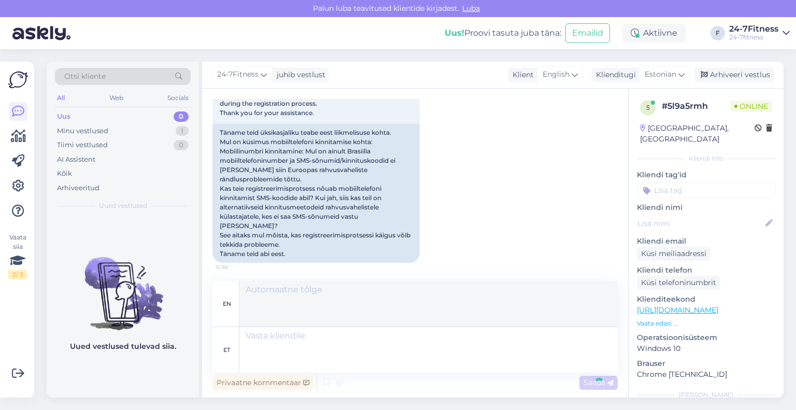
scroll to position [1270, 0]
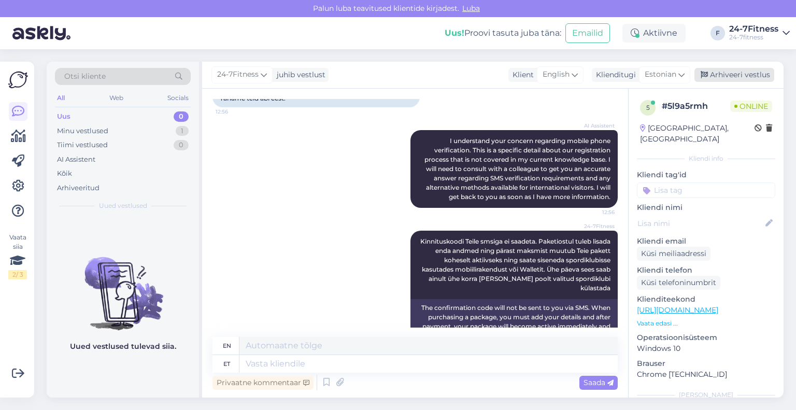
click at [730, 77] on div "Arhiveeri vestlus" at bounding box center [734, 75] width 80 height 14
